Goal: Use online tool/utility: Utilize a website feature to perform a specific function

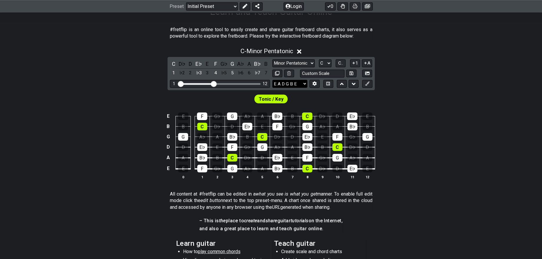
scroll to position [107, 0]
drag, startPoint x: 213, startPoint y: 97, endPoint x: 250, endPoint y: 99, distance: 37.1
click at [250, 83] on input "Visible fret range" at bounding box center [220, 83] width 84 height 0
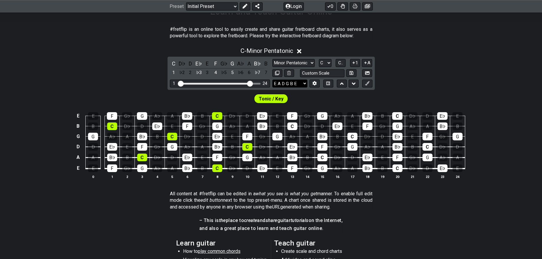
click at [293, 88] on select "E A D G B E E A D G B E E A D G B E B E A D F♯ B A D G C E A D A D G B E E♭ A♭ …" at bounding box center [289, 84] width 35 height 8
select select "A D G C F A D"
click at [272, 88] on select "E A D G B E E A D G B E E A D G B E B E A D F♯ B A D G C E A D A D G B E E♭ A♭ …" at bounding box center [289, 84] width 35 height 8
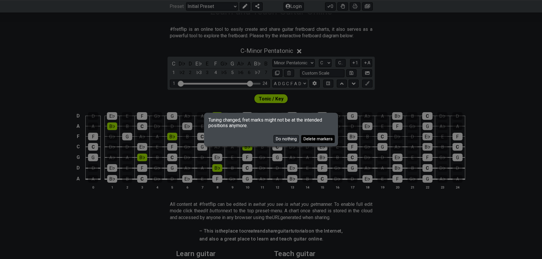
click at [312, 142] on button "Delete markers" at bounding box center [318, 139] width 34 height 8
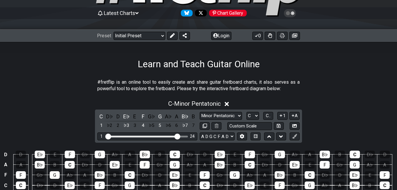
scroll to position [54, 0]
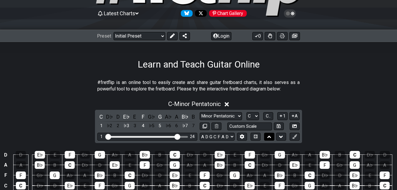
click at [271, 141] on button at bounding box center [269, 137] width 10 height 8
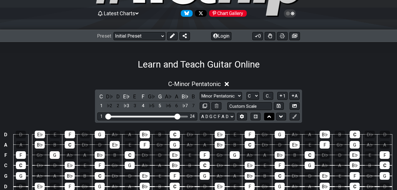
click at [267, 118] on button at bounding box center [269, 117] width 10 height 8
click at [269, 118] on icon at bounding box center [269, 117] width 4 height 2
click at [280, 118] on icon at bounding box center [281, 117] width 4 height 2
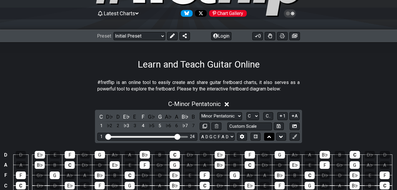
click at [269, 140] on icon at bounding box center [269, 137] width 4 height 6
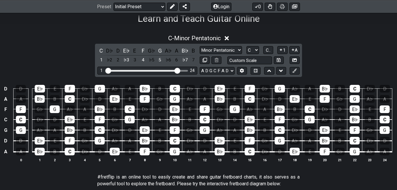
scroll to position [99, 0]
click at [295, 8] on icon at bounding box center [294, 6] width 5 height 5
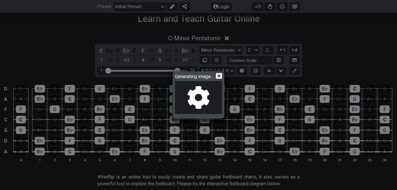
click at [222, 75] on icon at bounding box center [219, 76] width 6 height 6
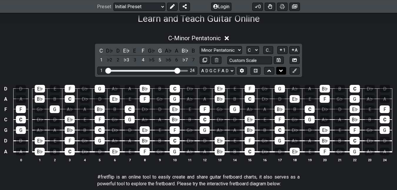
click at [280, 72] on icon at bounding box center [281, 71] width 4 height 2
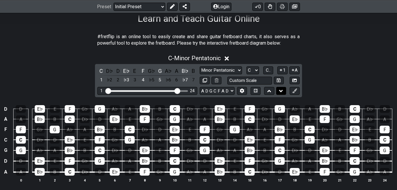
click at [283, 94] on icon at bounding box center [281, 91] width 4 height 6
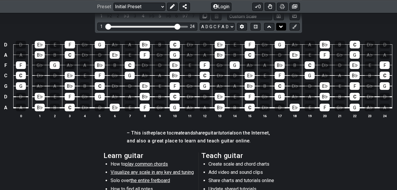
click at [280, 28] on icon at bounding box center [281, 27] width 4 height 2
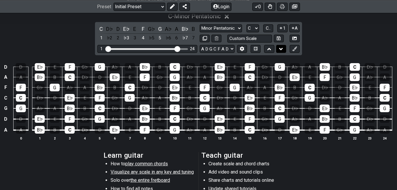
click at [283, 52] on icon at bounding box center [281, 49] width 4 height 6
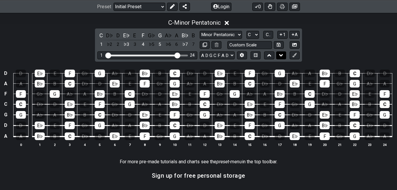
scroll to position [276, 0]
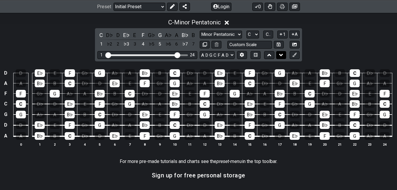
click at [282, 58] on icon at bounding box center [281, 55] width 4 height 6
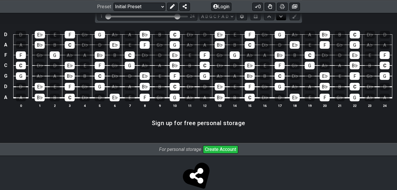
click at [281, 19] on icon at bounding box center [281, 17] width 4 height 6
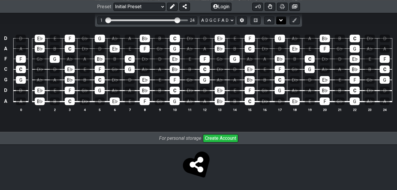
click at [281, 23] on icon at bounding box center [281, 20] width 4 height 6
click at [283, 23] on icon at bounding box center [281, 20] width 4 height 6
click at [269, 21] on icon at bounding box center [269, 20] width 4 height 2
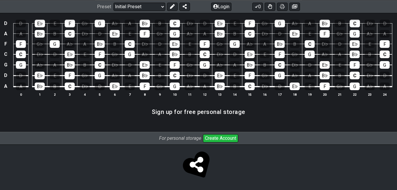
click at [267, 9] on button at bounding box center [269, 5] width 10 height 8
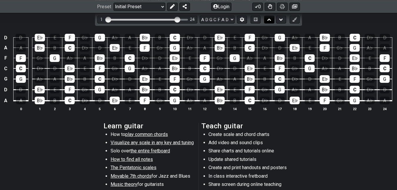
click at [270, 23] on icon at bounding box center [269, 20] width 4 height 6
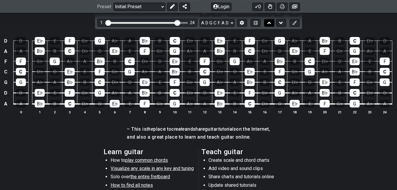
click at [270, 26] on icon at bounding box center [269, 23] width 4 height 6
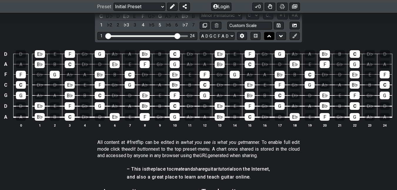
click at [270, 39] on icon at bounding box center [269, 36] width 4 height 6
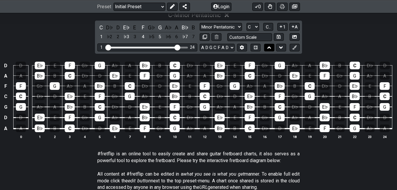
click at [270, 49] on icon at bounding box center [269, 48] width 4 height 6
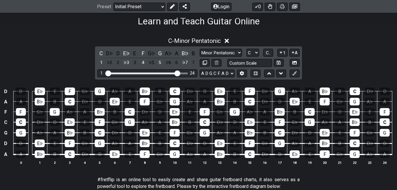
scroll to position [97, 0]
click at [178, 8] on button at bounding box center [172, 6] width 11 height 8
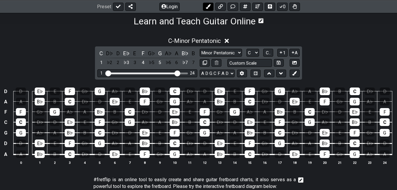
click at [210, 7] on icon at bounding box center [208, 6] width 5 height 5
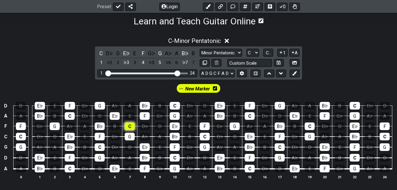
click at [127, 130] on div "C" at bounding box center [130, 127] width 10 height 8
click at [185, 93] on span "New Marker" at bounding box center [197, 89] width 25 height 9
click at [218, 91] on icon at bounding box center [216, 88] width 4 height 5
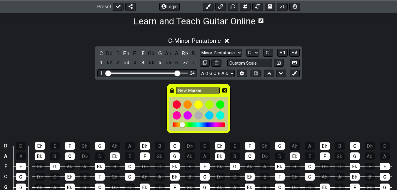
click at [225, 93] on icon at bounding box center [224, 90] width 5 height 5
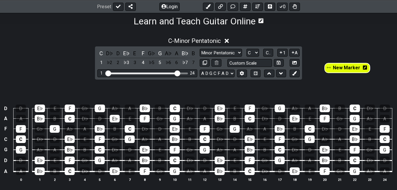
drag, startPoint x: 178, startPoint y: 92, endPoint x: 326, endPoint y: 66, distance: 150.0
click at [326, 66] on div "C - Minor Pentatonic C D♭ D E♭ E F G♭ G A♭ A B♭ B 1 ♭2 2 ♭3 3 4 ♭5 5 ♭6 6 ♭7 7 …" at bounding box center [198, 112] width 397 height 157
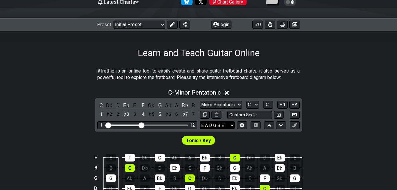
scroll to position [65, 0]
click at [213, 129] on select "E A D G B E E A D G B E E A D G B E B E A D F♯ B A D G C E A D A D G B E E♭ A♭ …" at bounding box center [217, 125] width 35 height 8
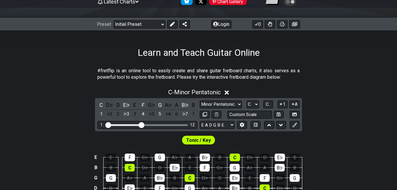
select select "A D G C F A D"
click at [200, 129] on select "E A D G B E E A D G B E E A D G B E B E A D F♯ B A D G C E A D A D G B E E♭ A♭ …" at bounding box center [217, 125] width 35 height 8
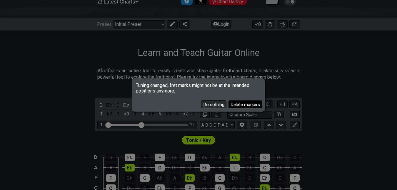
click at [237, 105] on button "Delete markers" at bounding box center [246, 105] width 34 height 8
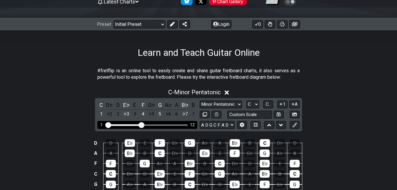
drag, startPoint x: 173, startPoint y: 137, endPoint x: 179, endPoint y: 139, distance: 6.2
click at [174, 129] on div "1 12" at bounding box center [147, 125] width 100 height 8
click at [183, 126] on div "Visible fret range" at bounding box center [147, 125] width 81 height 2
click at [182, 126] on div "Visible fret range" at bounding box center [147, 125] width 81 height 2
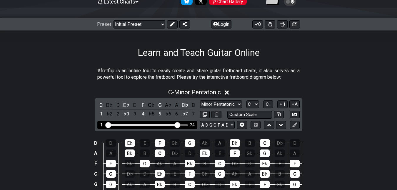
drag, startPoint x: 144, startPoint y: 137, endPoint x: 178, endPoint y: 141, distance: 34.6
click at [178, 125] on input "Visible fret range" at bounding box center [148, 125] width 84 height 0
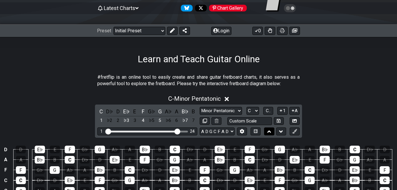
scroll to position [59, 0]
click at [271, 135] on icon at bounding box center [269, 132] width 4 height 6
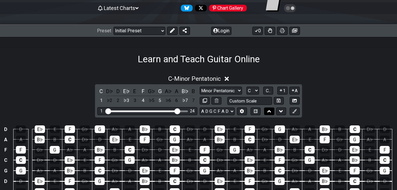
click at [271, 112] on icon at bounding box center [269, 112] width 4 height 6
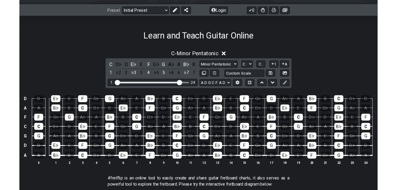
scroll to position [78, 0]
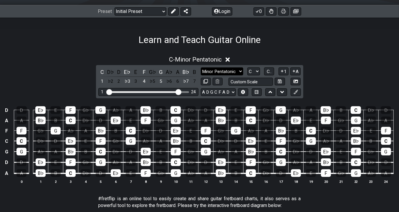
click at [238, 73] on select "Minor Pentatonic Click to edit Minor Pentatonic Major Pentatonic Minor Blues Ma…" at bounding box center [222, 71] width 42 height 8
select select "Minor / Aeolian"
click at [201, 69] on select "Minor Pentatonic Click to edit Minor Pentatonic Major Pentatonic Minor Blues Ma…" at bounding box center [222, 71] width 42 height 8
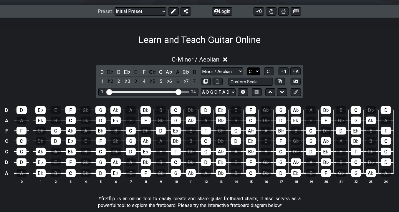
click at [249, 71] on select "A♭ A A♯ B♭ B C C♯ D♭ D D♯ E♭ E F F♯ G♭ G G♯" at bounding box center [253, 71] width 13 height 8
select select "A"
click at [247, 69] on select "A♭ A A♯ B♭ B C C♯ D♭ D D♯ E♭ E F F♯ G♭ G G♯" at bounding box center [253, 71] width 13 height 8
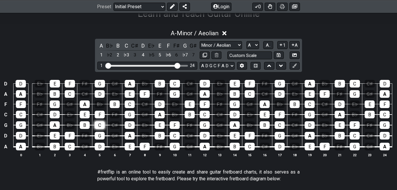
scroll to position [104, 0]
